Goal: Transaction & Acquisition: Book appointment/travel/reservation

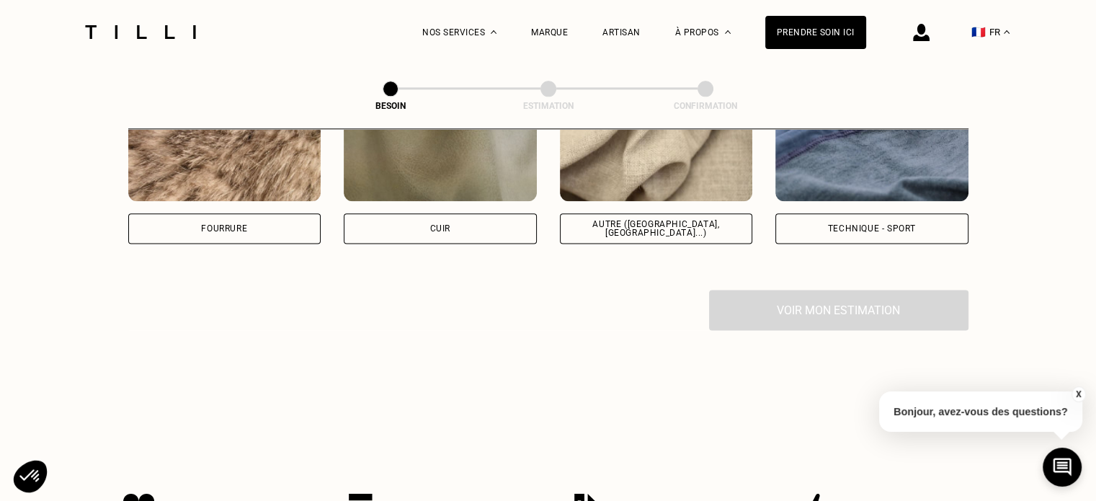
scroll to position [1829, 0]
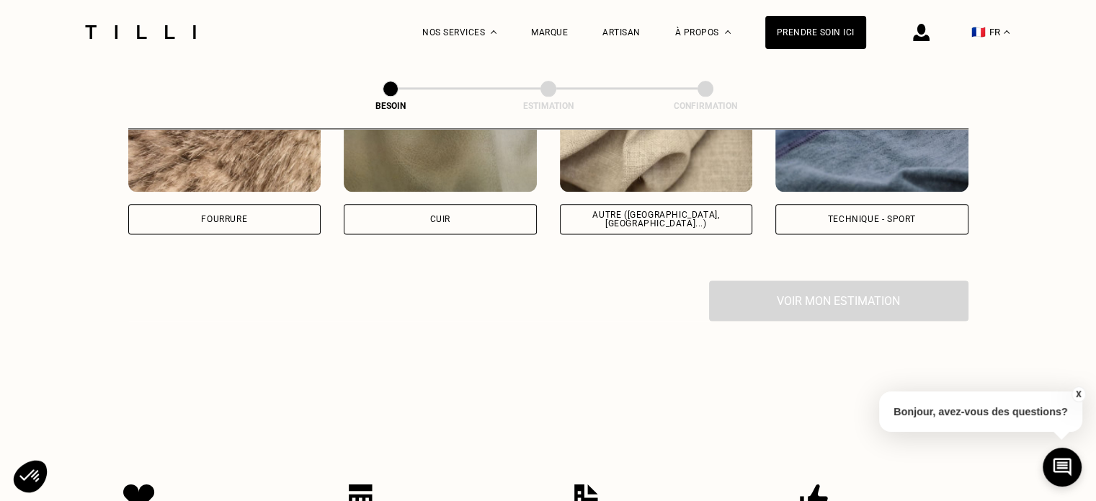
click at [836, 293] on div "Voir mon estimation" at bounding box center [548, 300] width 840 height 40
click at [826, 290] on div "Voir mon estimation" at bounding box center [548, 300] width 840 height 40
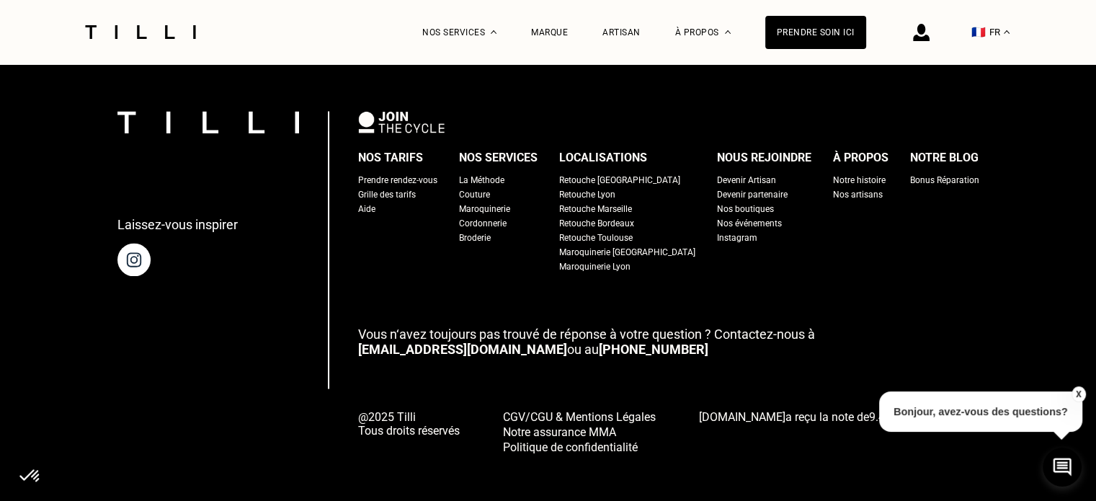
scroll to position [2423, 0]
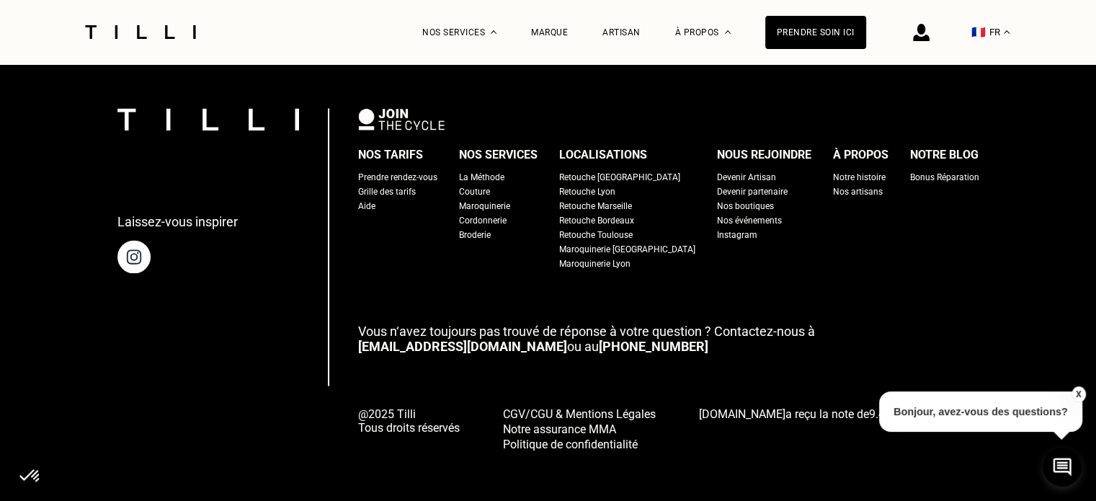
click at [717, 199] on div "Nos boutiques" at bounding box center [745, 206] width 57 height 14
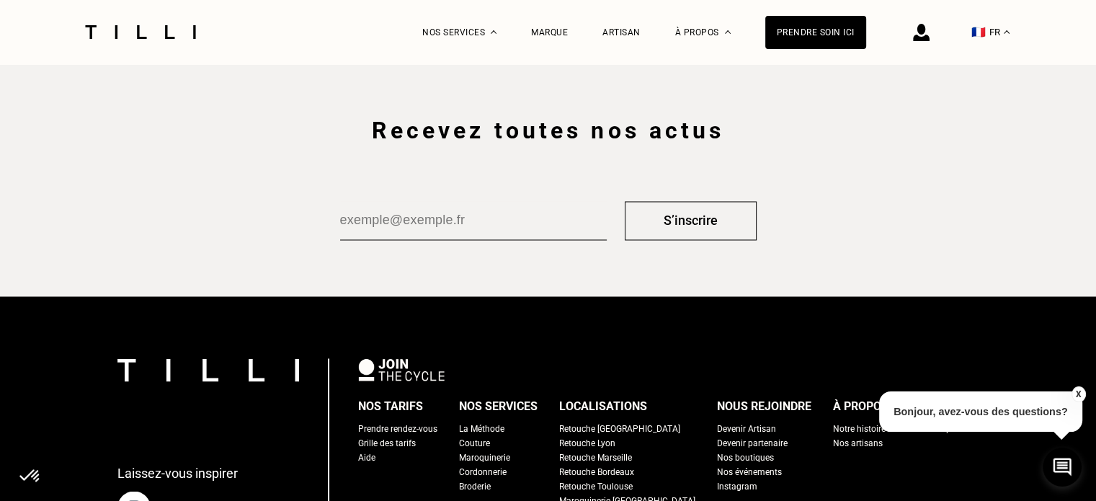
scroll to position [2522, 0]
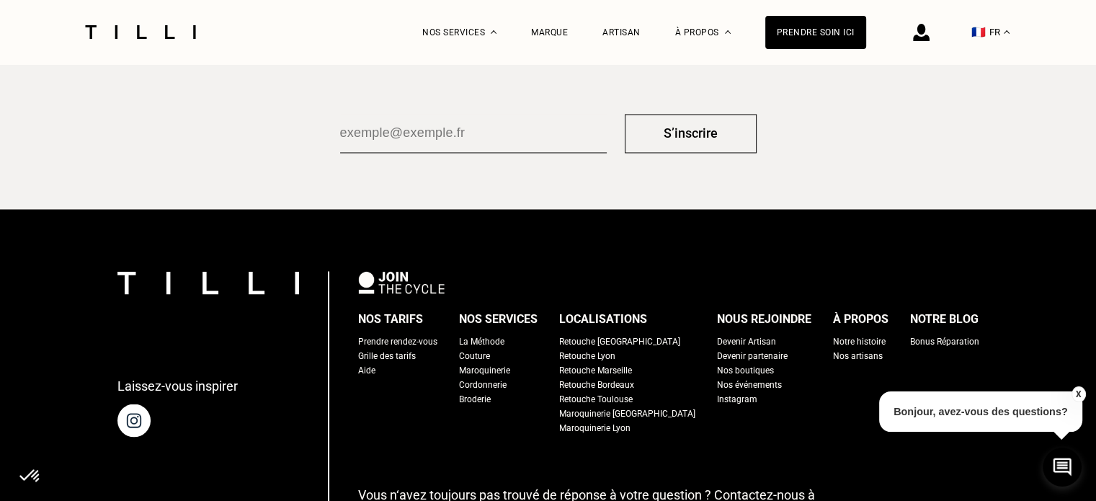
click at [408, 352] on div "Grille des tarifs" at bounding box center [387, 355] width 58 height 14
select select "FR"
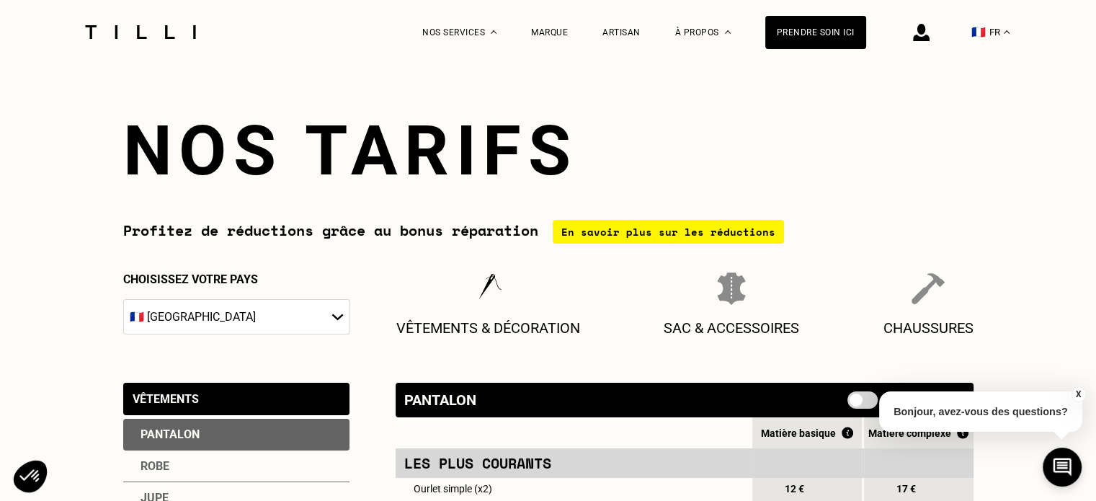
click at [251, 406] on div "Vêtements" at bounding box center [236, 399] width 226 height 32
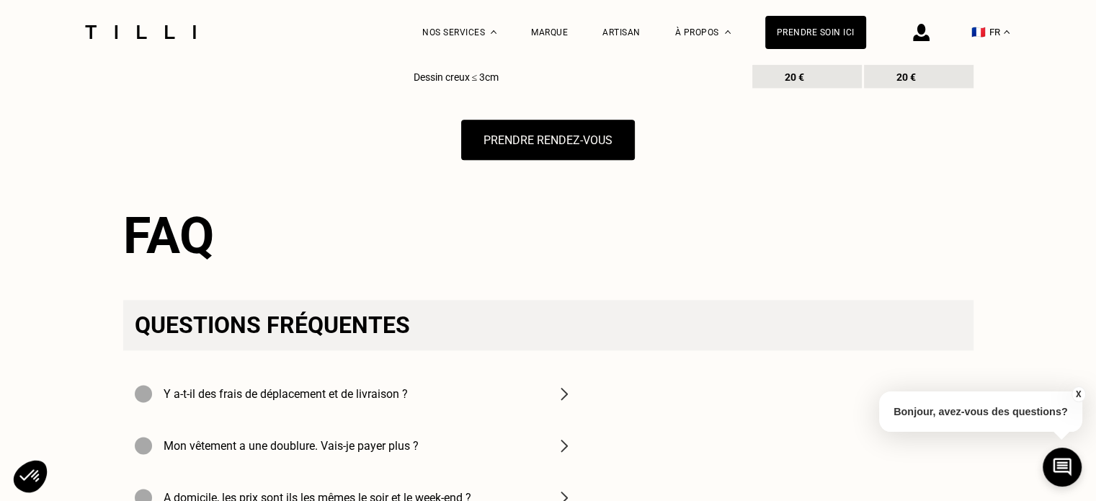
scroll to position [1873, 0]
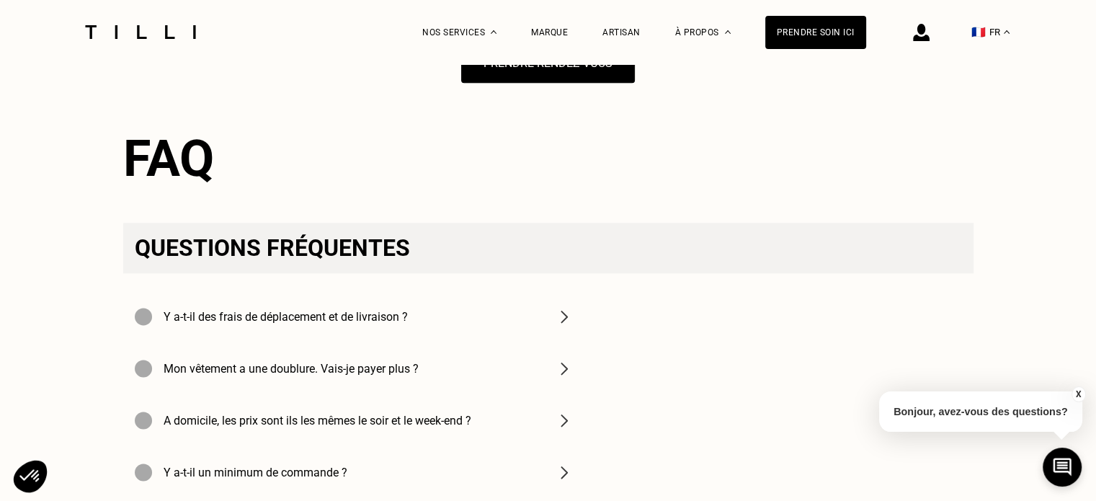
click at [382, 324] on h4 "Y a-t-il des frais de déplacement et de livraison ?" at bounding box center [286, 317] width 244 height 14
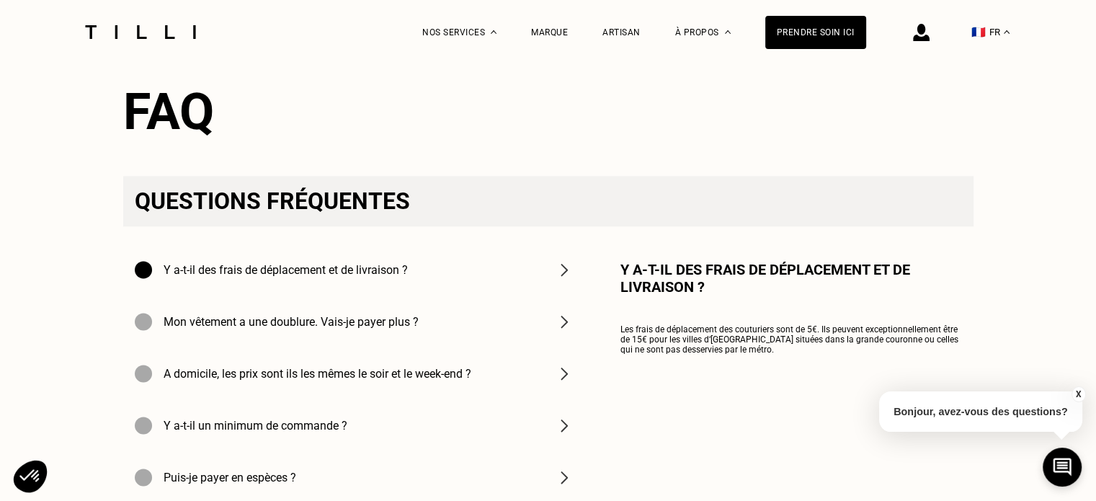
scroll to position [2017, 0]
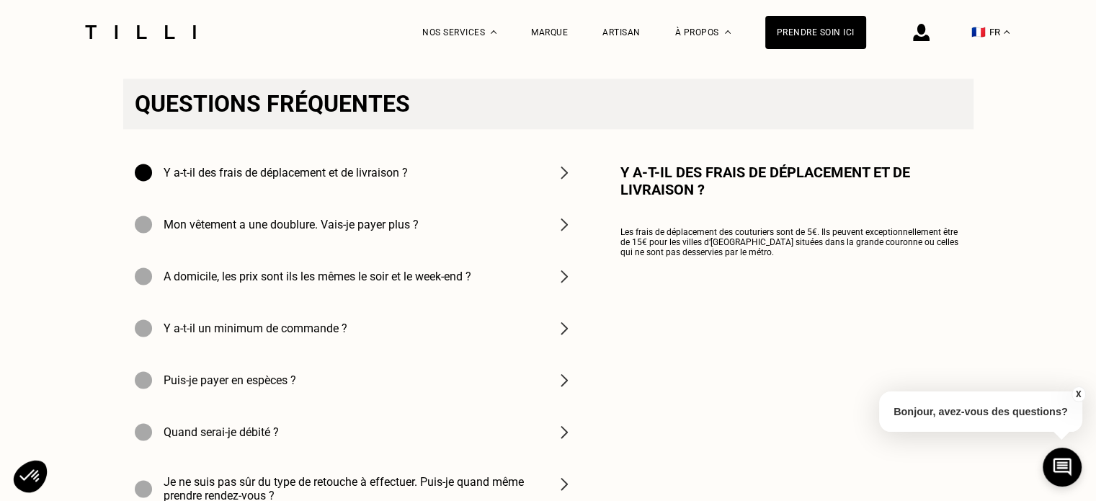
click at [434, 285] on div "A domicile, les prix sont ils les mêmes le soir et le week-end ?" at bounding box center [303, 275] width 336 height 17
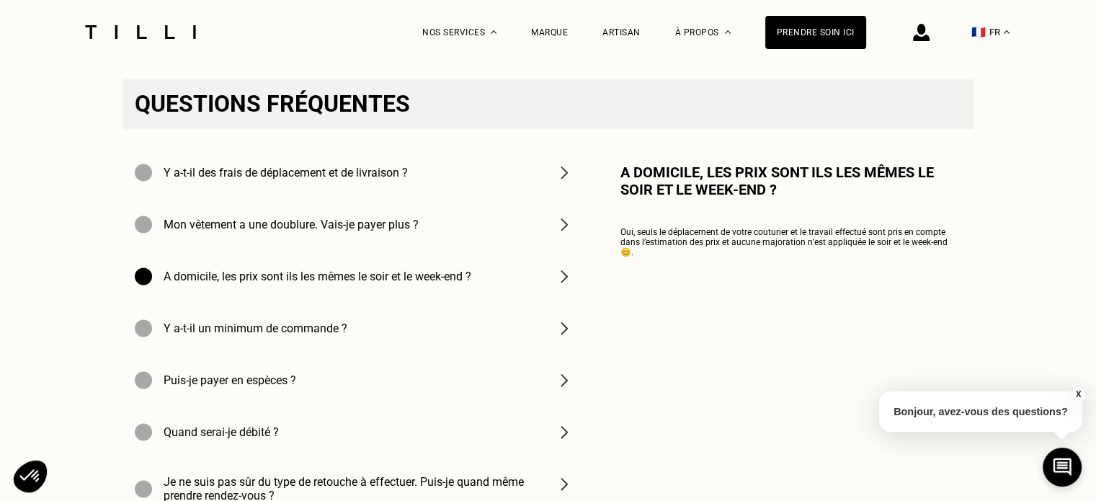
click at [326, 335] on h4 "Y a-t-il un minimum de commande ?" at bounding box center [256, 328] width 184 height 14
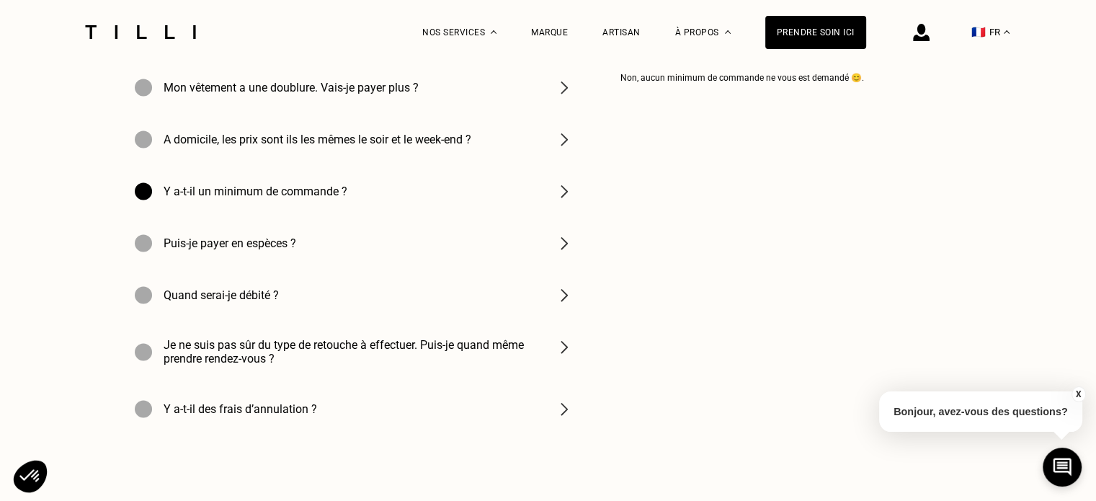
scroll to position [2162, 0]
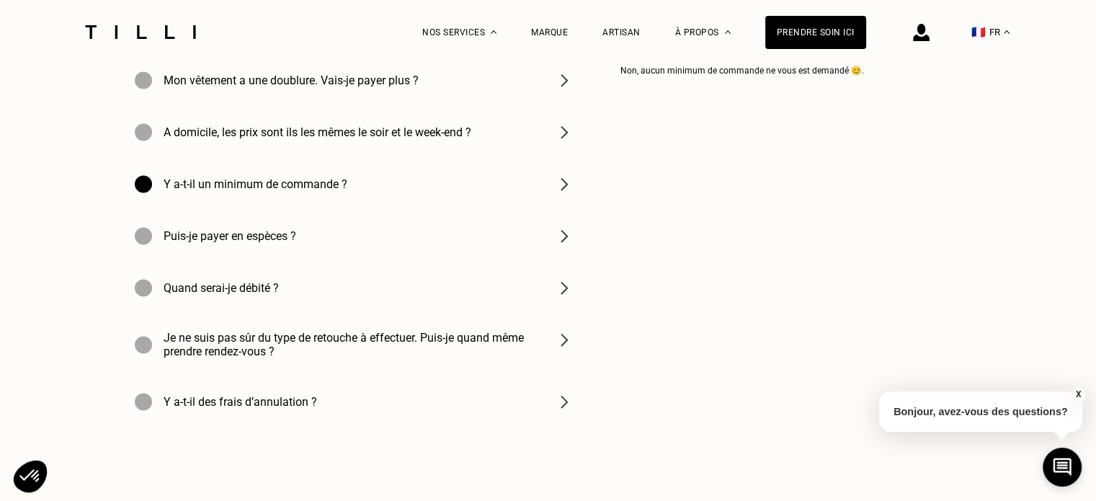
click at [286, 243] on h4 "Puis-je payer en espèces ?" at bounding box center [230, 236] width 133 height 14
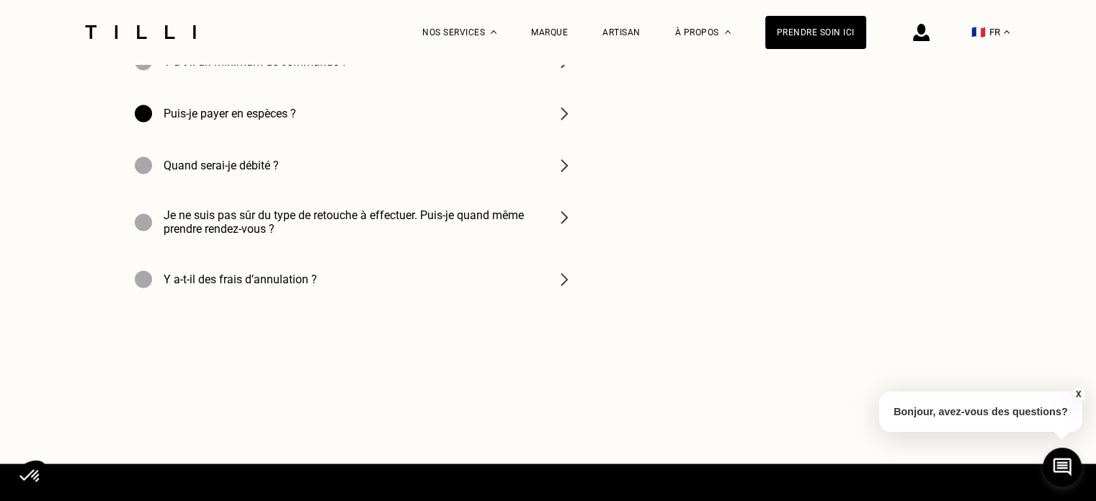
scroll to position [2306, 0]
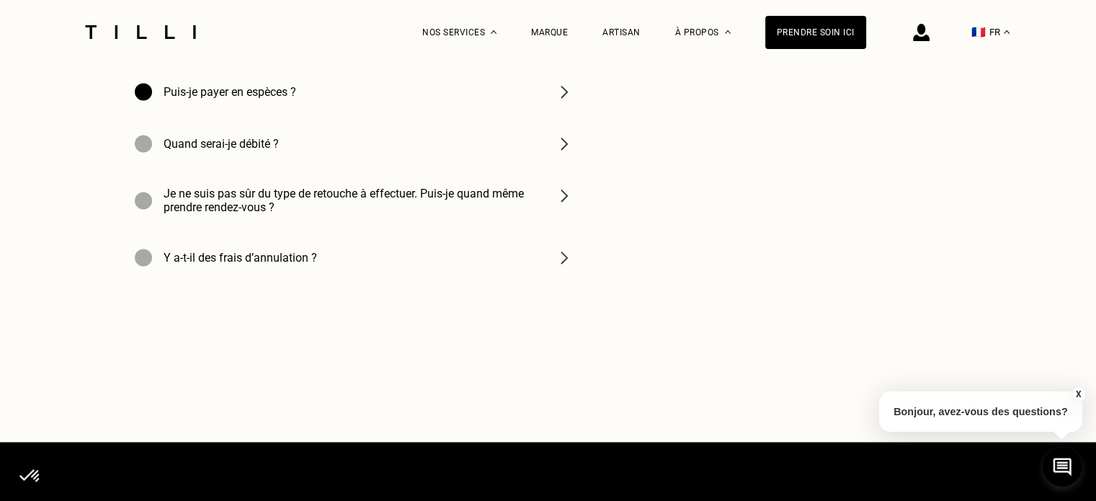
click at [566, 204] on img at bounding box center [564, 195] width 17 height 17
click at [455, 214] on h4 "Je ne suis pas sûr du type de retouche à effectuer. Puis-je quand même prendre …" at bounding box center [351, 200] width 375 height 27
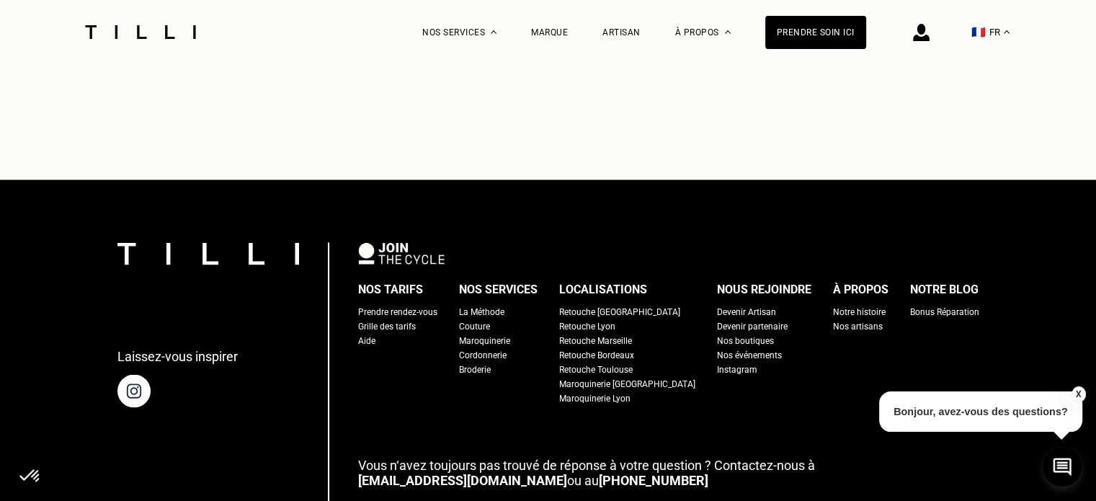
scroll to position [2594, 0]
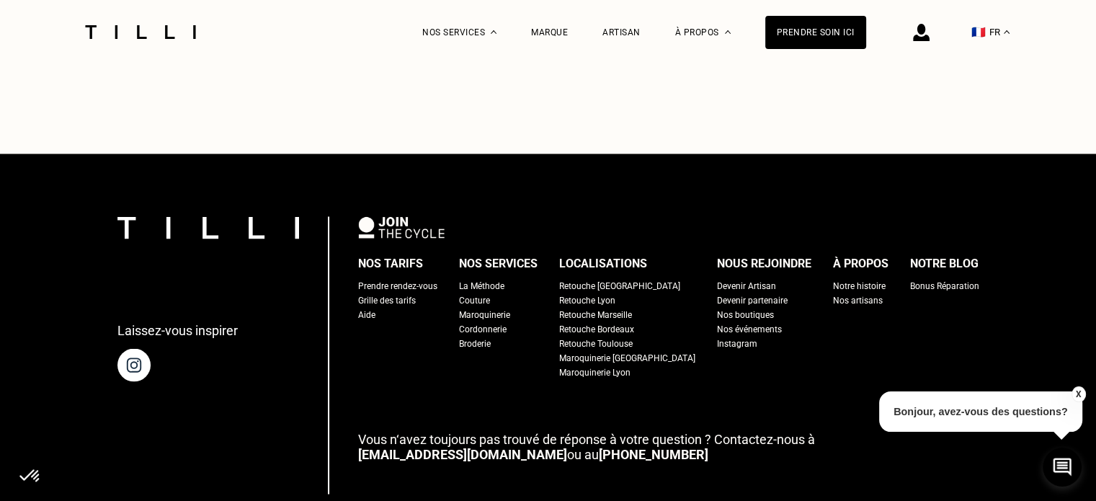
click at [605, 293] on div "Retouche [GEOGRAPHIC_DATA]" at bounding box center [619, 285] width 121 height 14
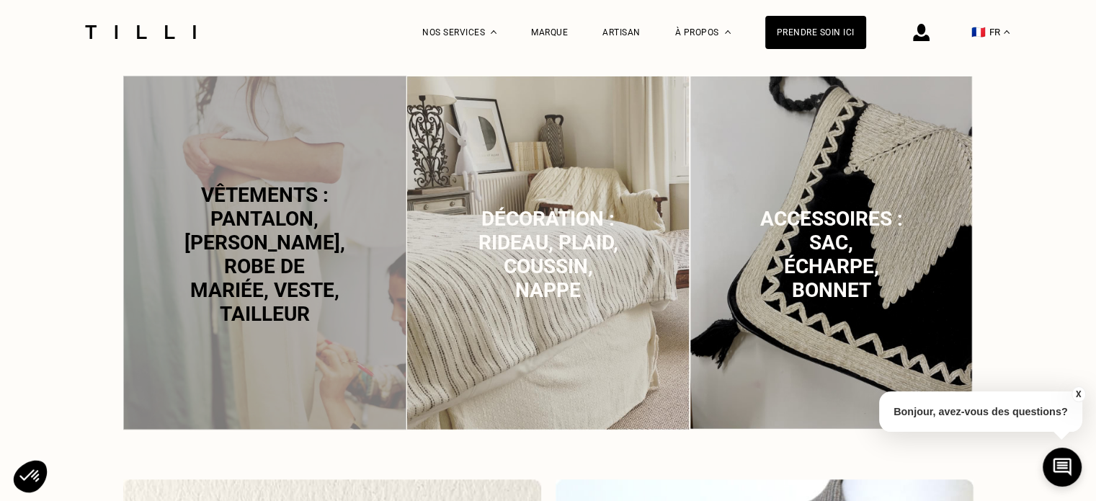
scroll to position [1009, 0]
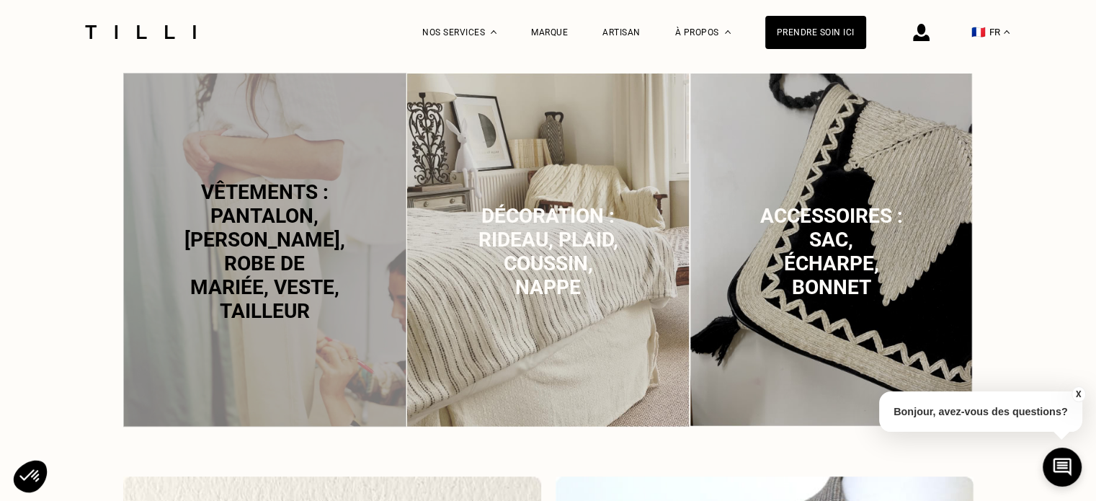
click at [283, 233] on span "Vêtements : pantalon, [PERSON_NAME], robe de mariée, veste, tailleur" at bounding box center [264, 251] width 161 height 143
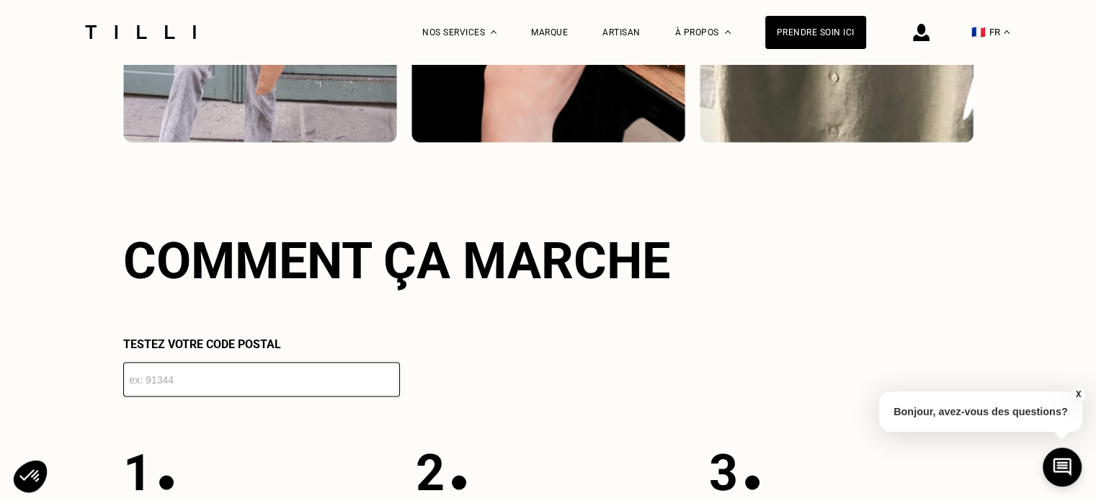
scroll to position [2444, 0]
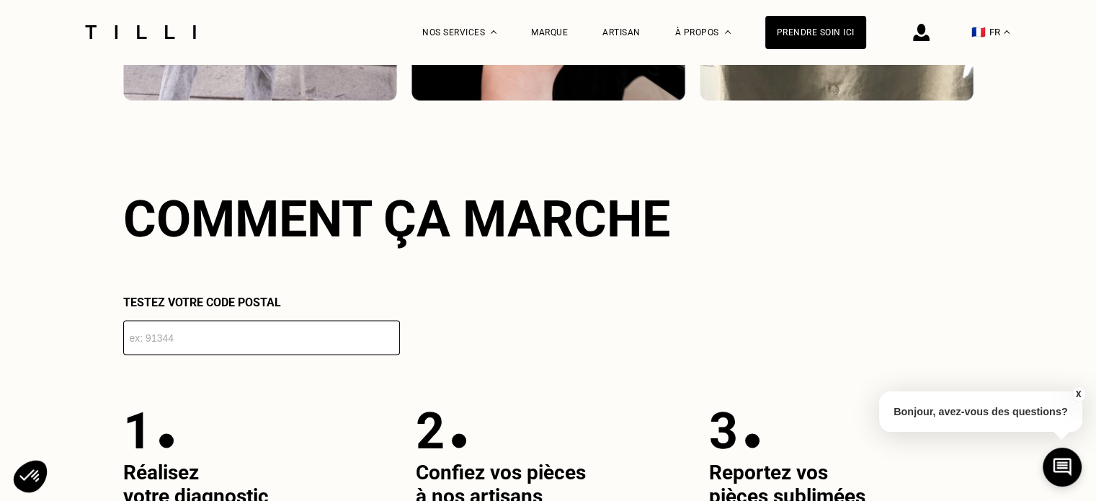
click at [259, 334] on input "number" at bounding box center [261, 337] width 277 height 35
type input "75015"
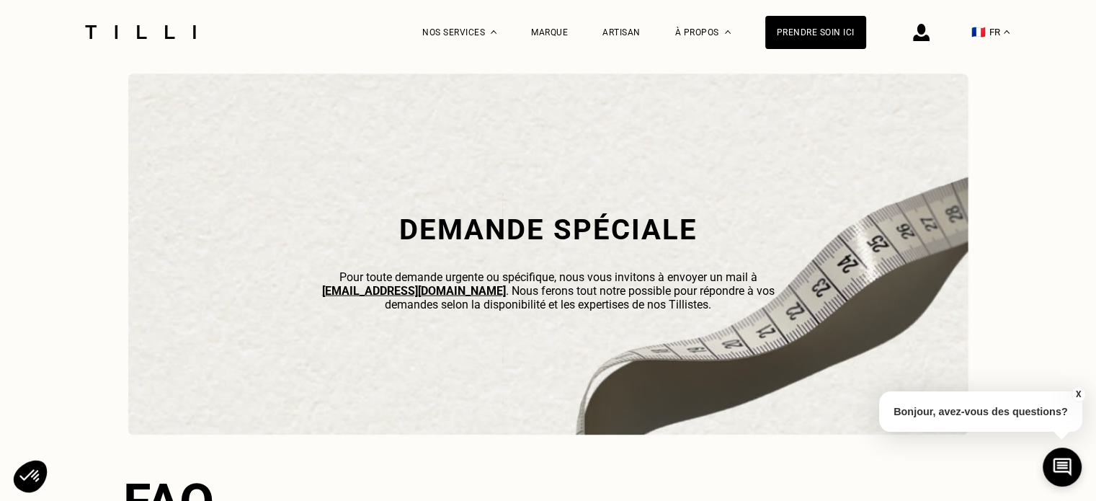
scroll to position [4533, 0]
